Goal: Find contact information: Find contact information

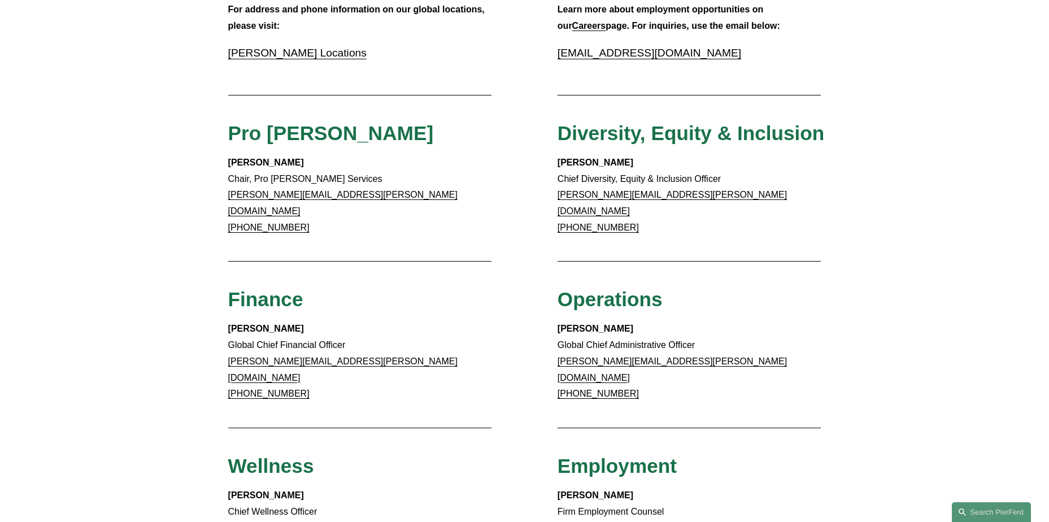
scroll to position [509, 0]
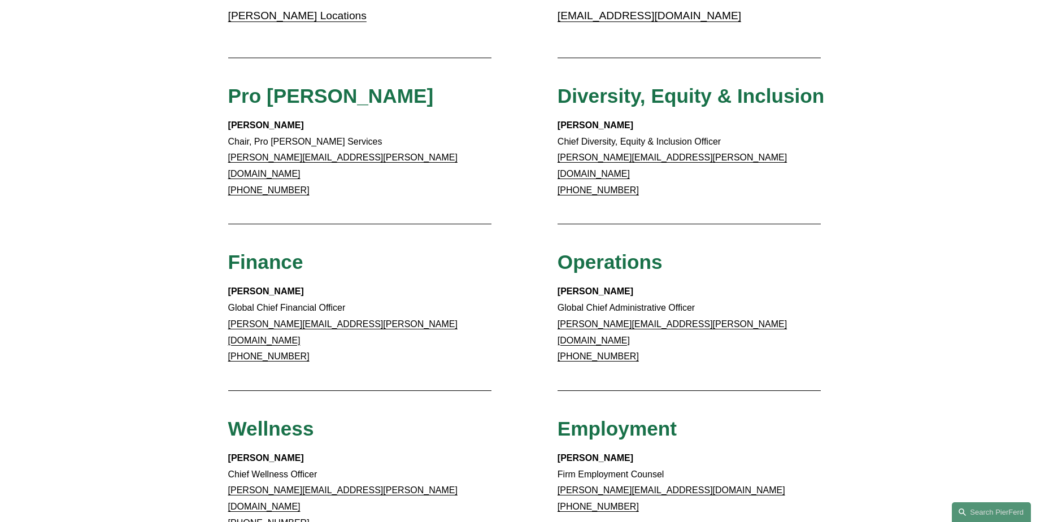
click at [616, 319] on link "barry.mcmanaman@pierferd.com" at bounding box center [672, 332] width 229 height 26
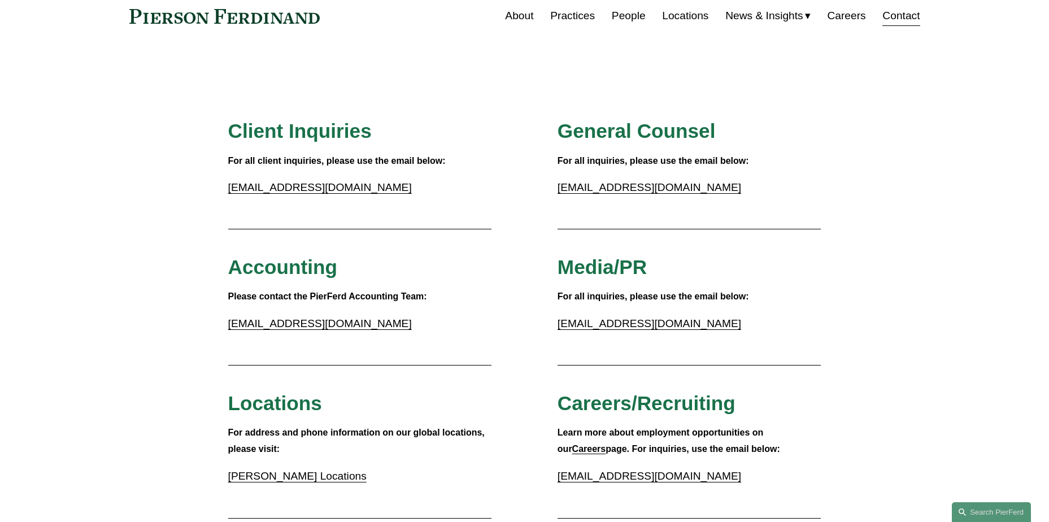
scroll to position [0, 0]
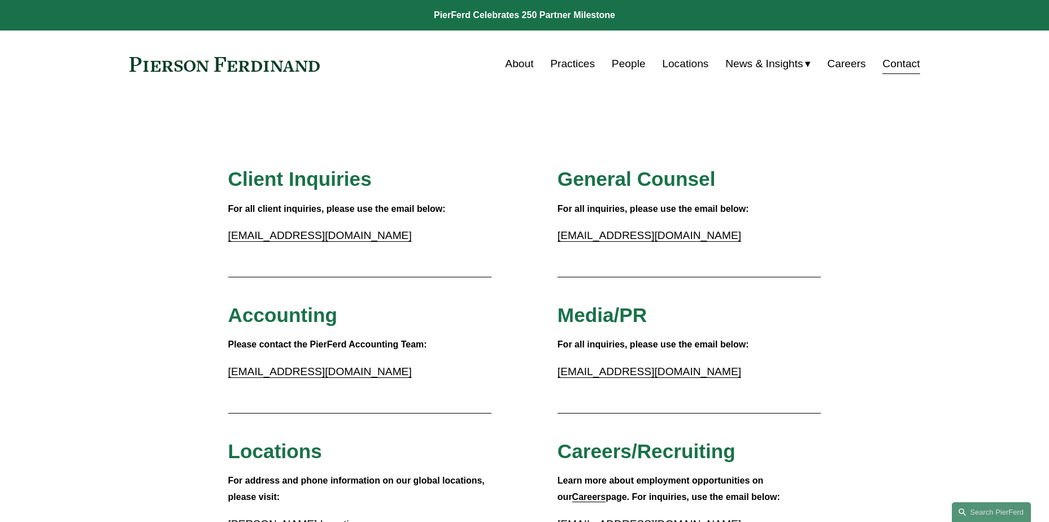
click at [614, 66] on link "People" at bounding box center [629, 63] width 34 height 21
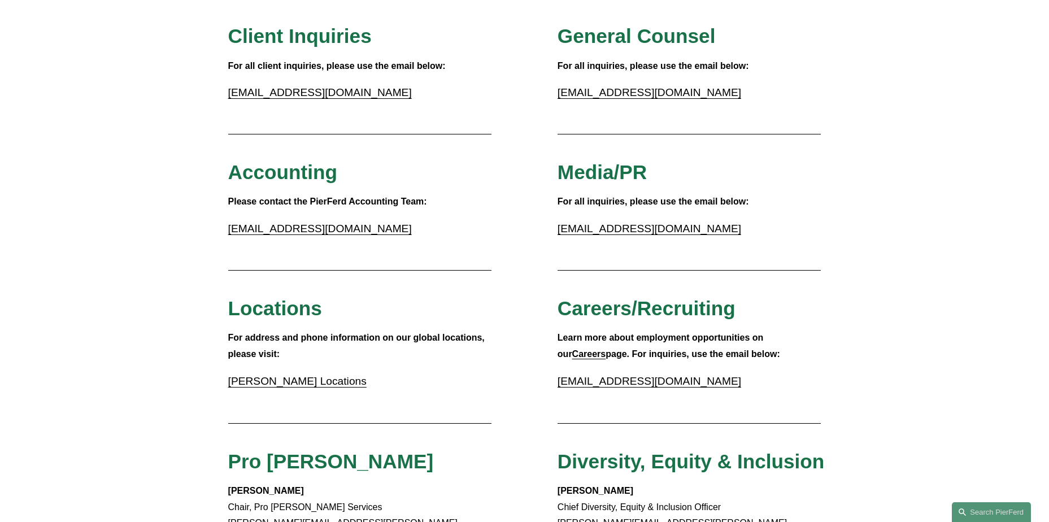
scroll to position [396, 0]
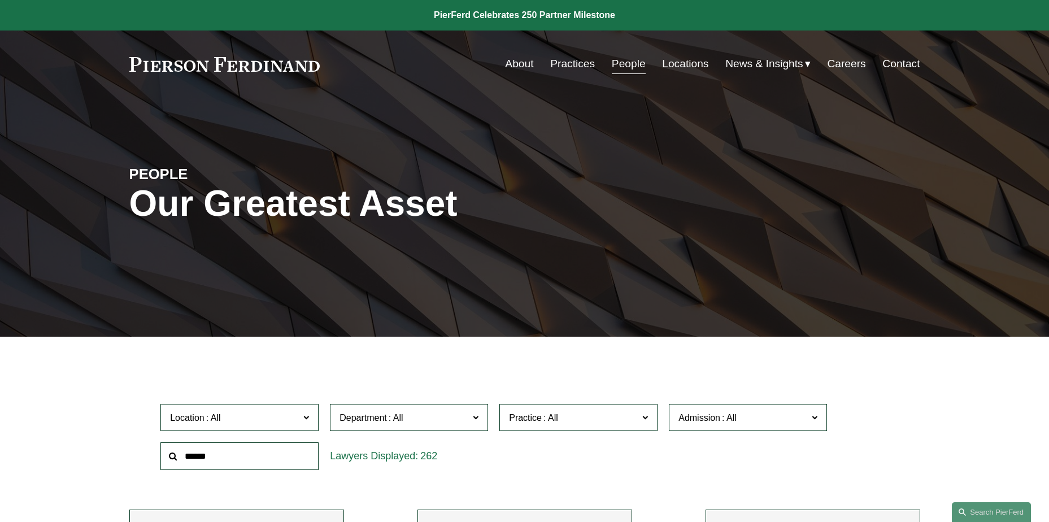
click at [566, 62] on link "Practices" at bounding box center [572, 63] width 45 height 21
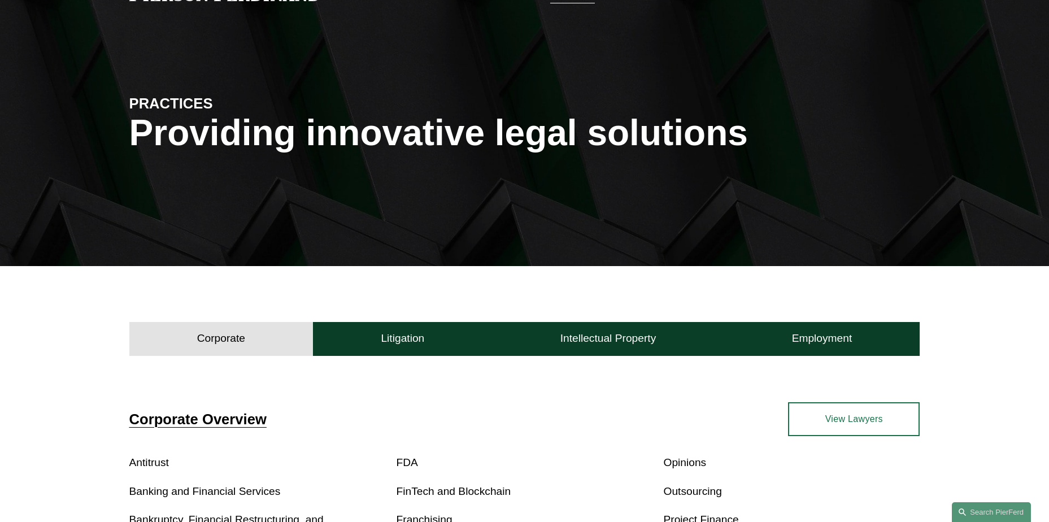
scroll to position [57, 0]
